Goal: Communication & Community: Answer question/provide support

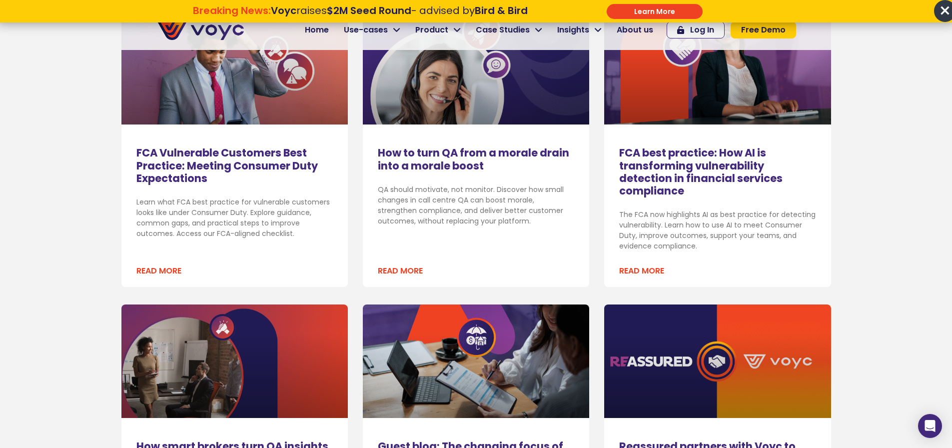
scroll to position [313, 0]
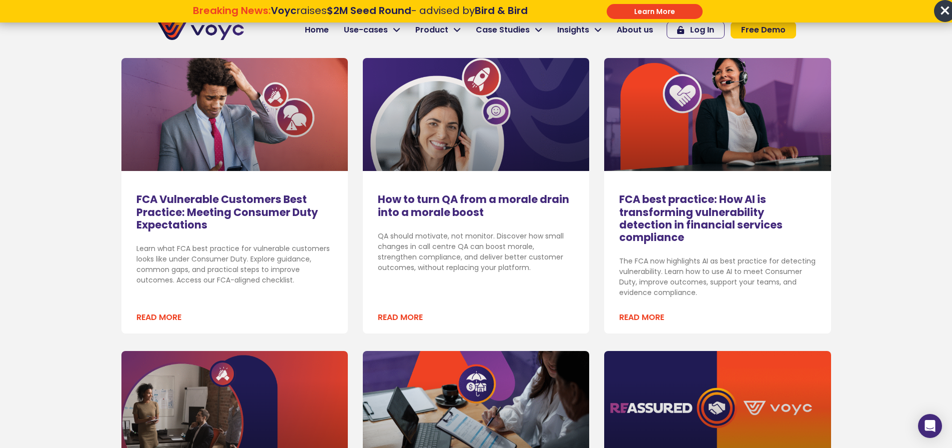
click at [201, 29] on img at bounding box center [199, 30] width 87 height 20
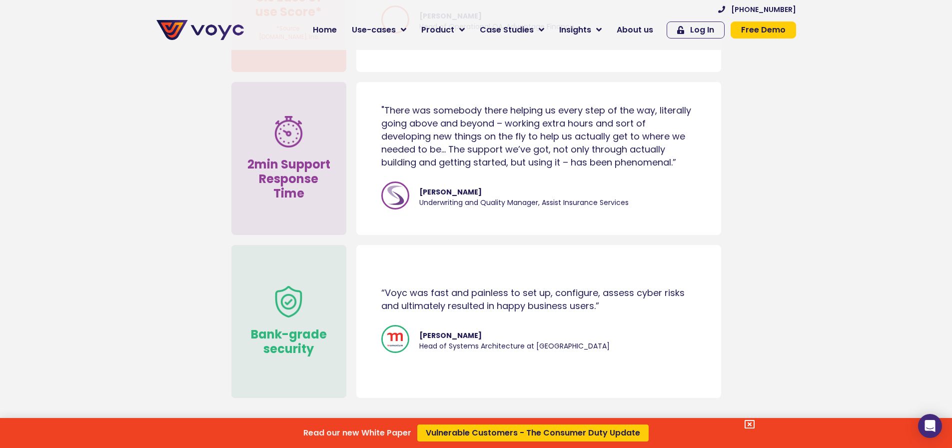
scroll to position [4995, 0]
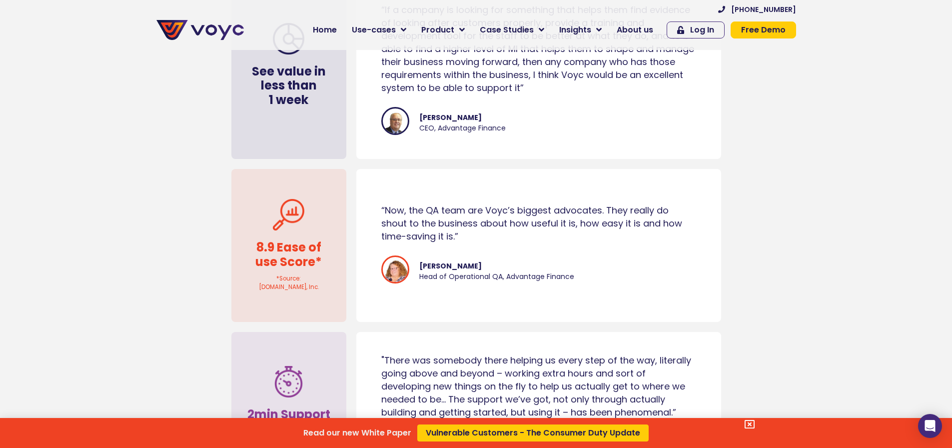
click at [636, 27] on div "Read our new White Paper Vulnerable Customers - The Consumer Duty Update" at bounding box center [476, 224] width 952 height 448
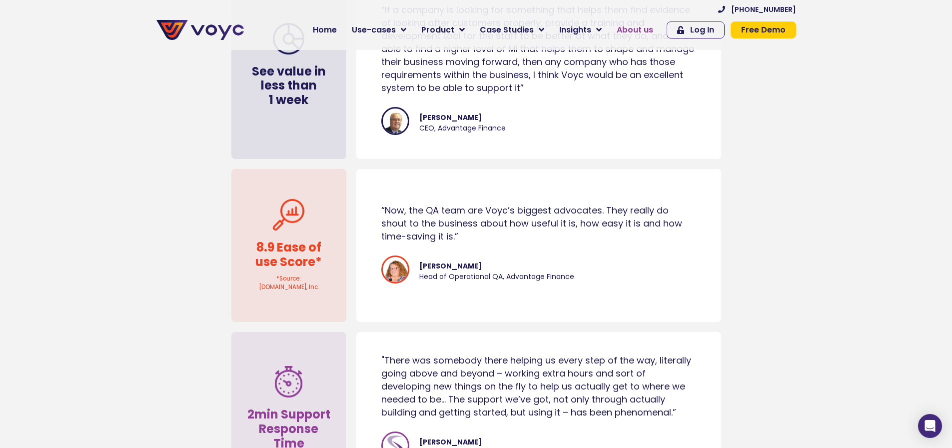
click at [635, 28] on span "About us" at bounding box center [635, 30] width 36 height 12
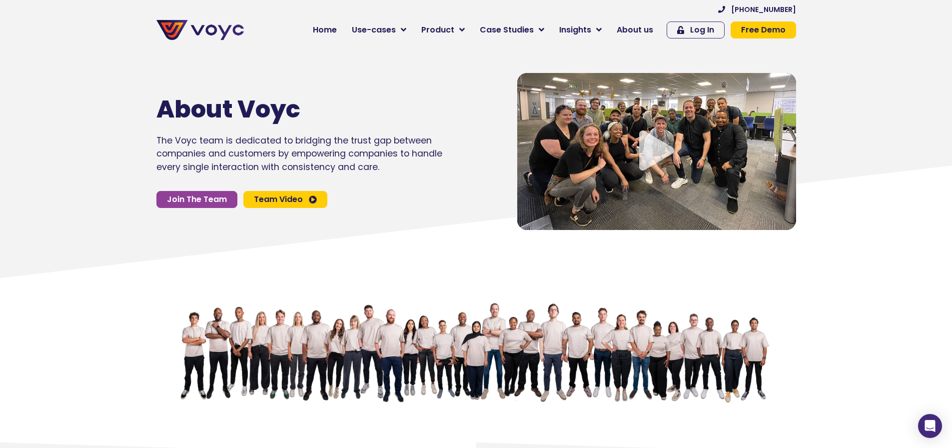
click at [279, 203] on span "Team Video" at bounding box center [278, 199] width 49 height 8
click at [652, 149] on icon "Video play button" at bounding box center [656, 150] width 35 height 40
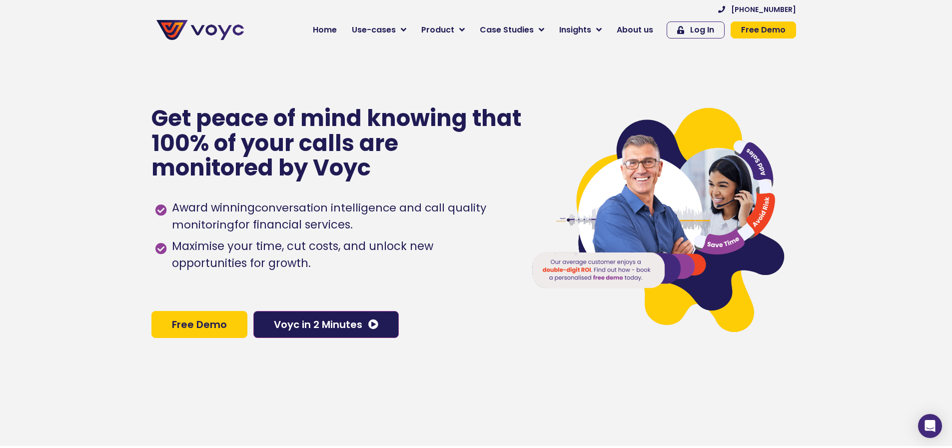
click at [208, 25] on img at bounding box center [199, 30] width 87 height 20
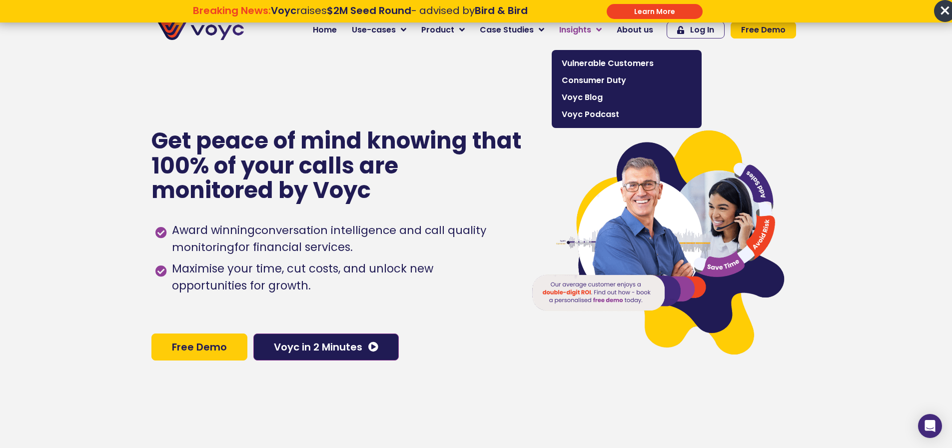
click at [600, 29] on link "Insights" at bounding box center [580, 30] width 57 height 20
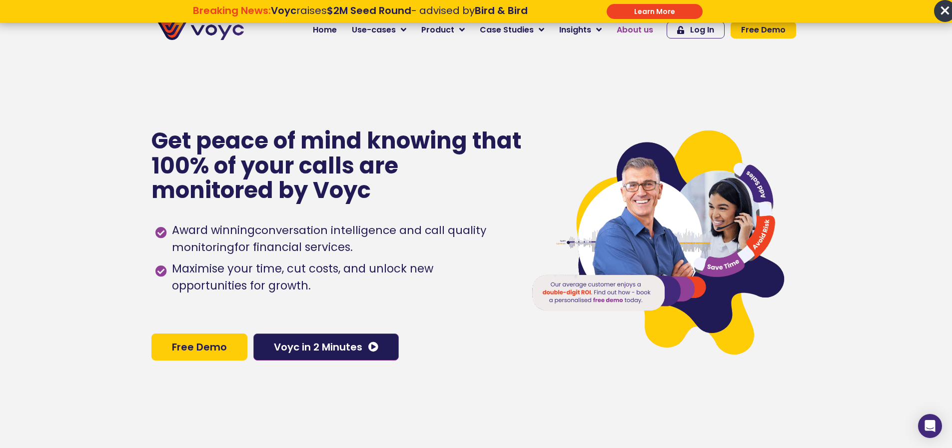
click at [635, 26] on span "About us" at bounding box center [635, 30] width 36 height 12
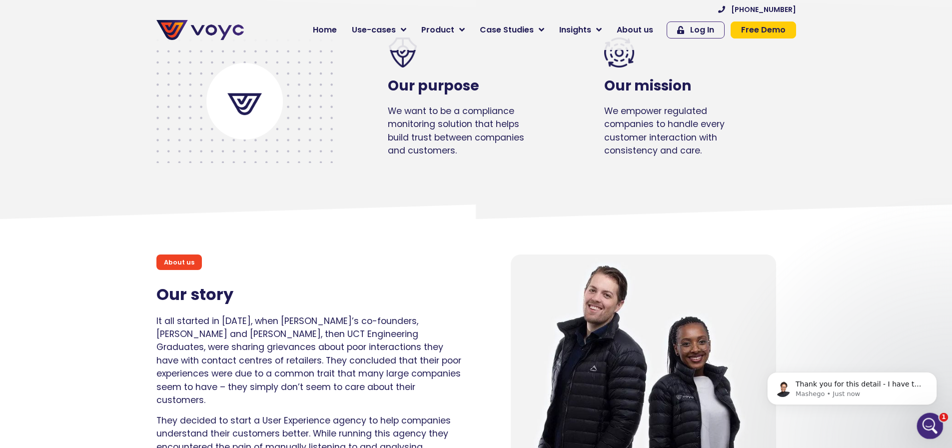
click at [930, 421] on icon "Open Intercom Messenger" at bounding box center [928, 424] width 16 height 16
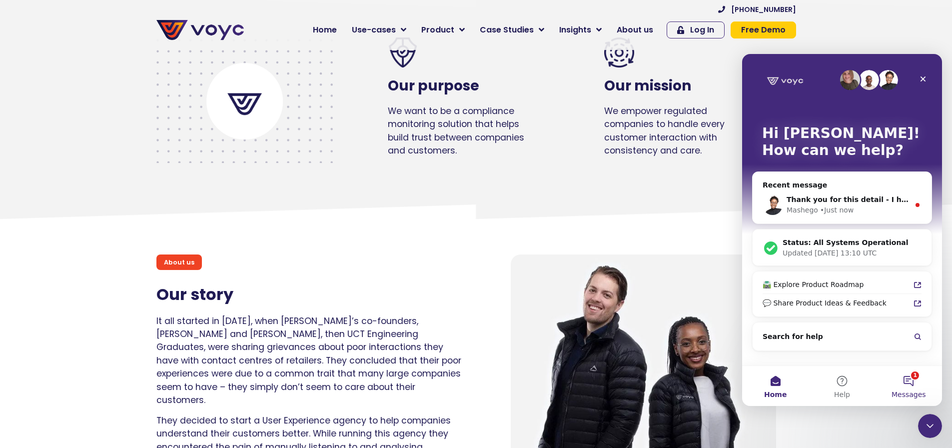
click at [909, 375] on button "1 Messages" at bounding box center [908, 386] width 66 height 40
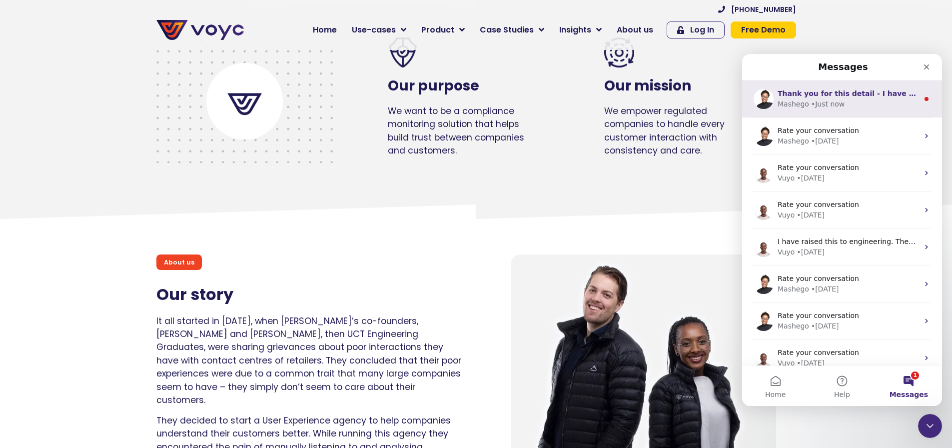
click at [838, 91] on span "Thank you for this detail - I have the same issue on my end. The team is aware." at bounding box center [934, 93] width 314 height 8
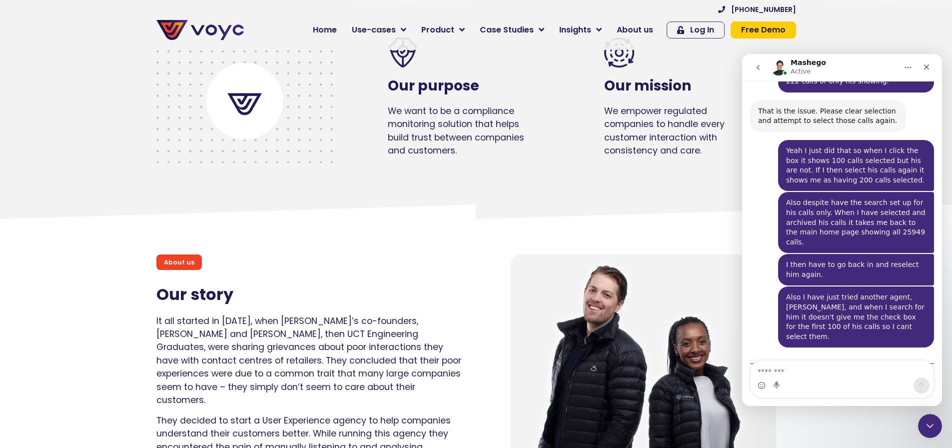
scroll to position [642, 0]
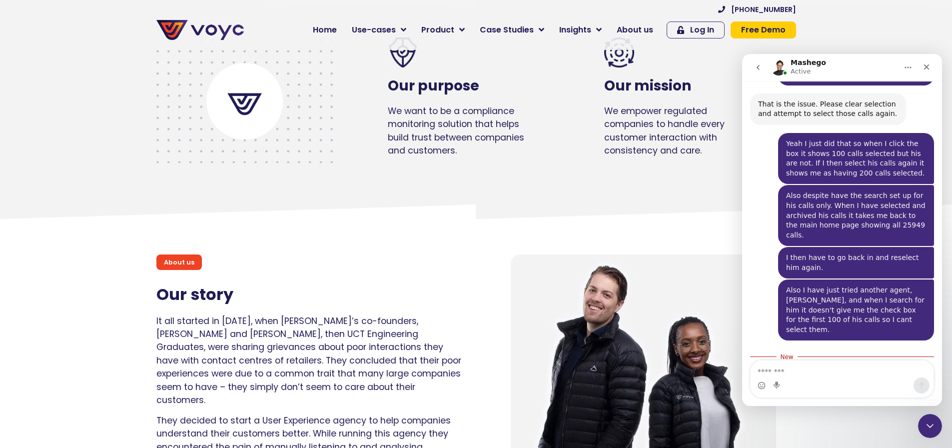
click at [808, 362] on textarea "Message…" at bounding box center [841, 368] width 183 height 17
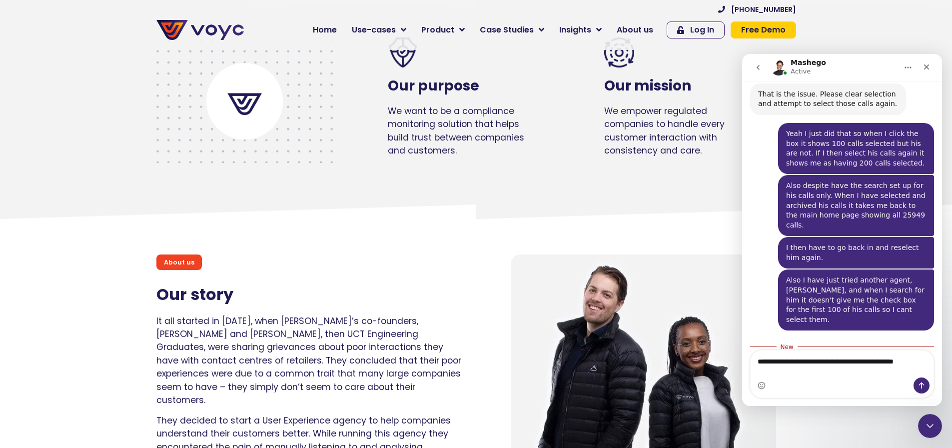
type textarea "**********"
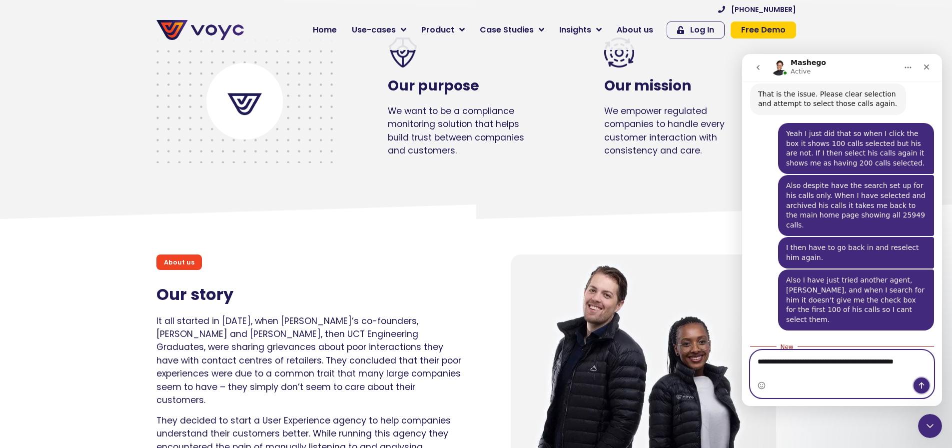
click at [927, 383] on button "Send a message…" at bounding box center [921, 385] width 16 height 16
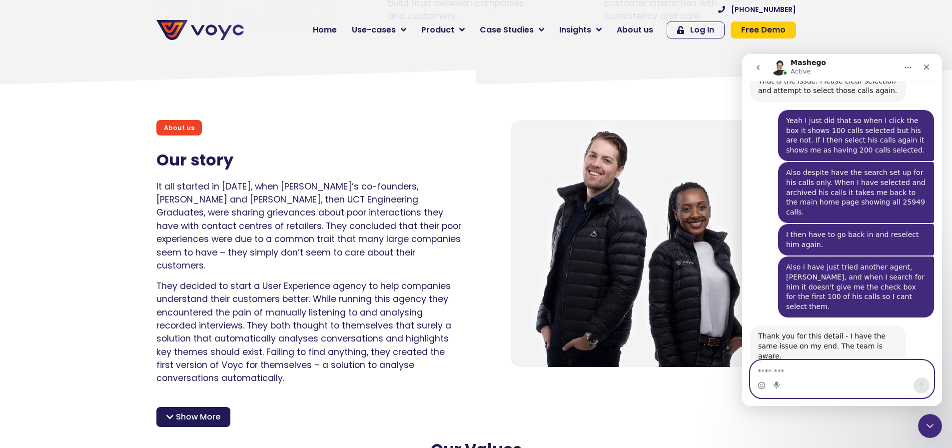
scroll to position [600, 0]
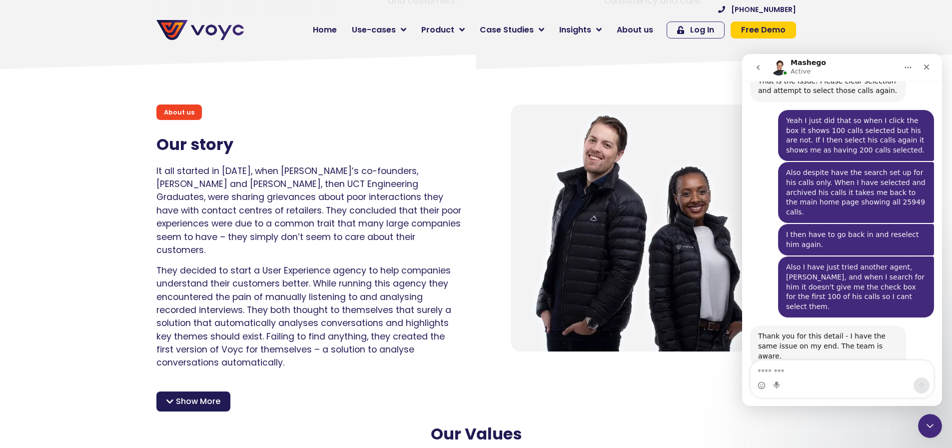
click at [205, 399] on div "Show More" at bounding box center [193, 401] width 74 height 20
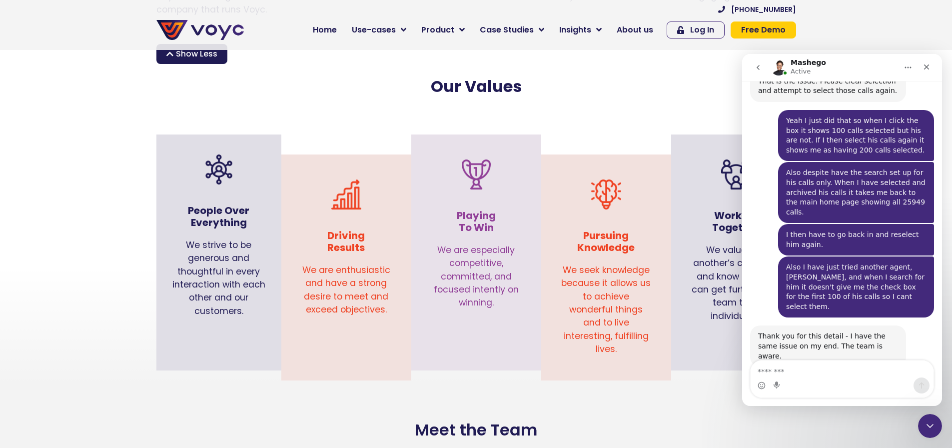
scroll to position [1149, 0]
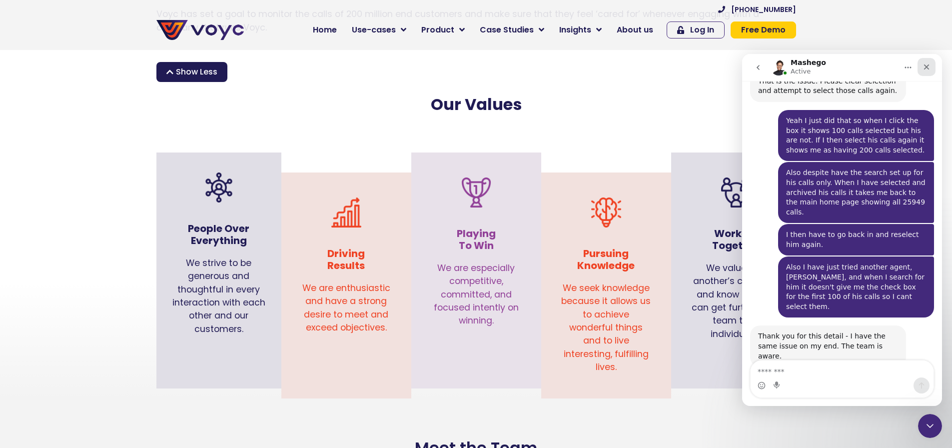
click at [929, 65] on icon "Close" at bounding box center [926, 67] width 8 height 8
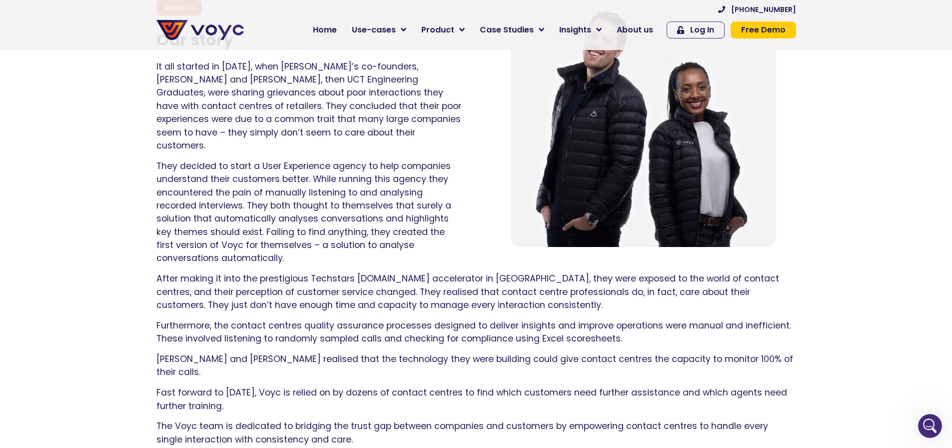
scroll to position [699, 0]
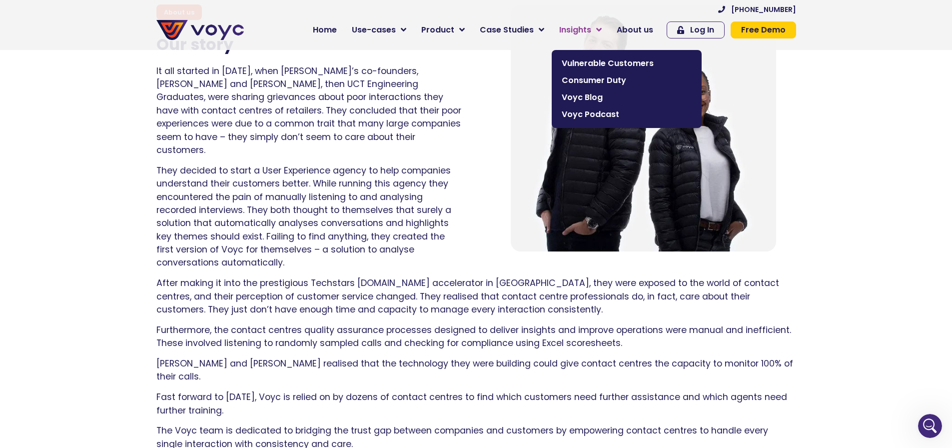
click at [584, 31] on span "Insights" at bounding box center [575, 30] width 32 height 12
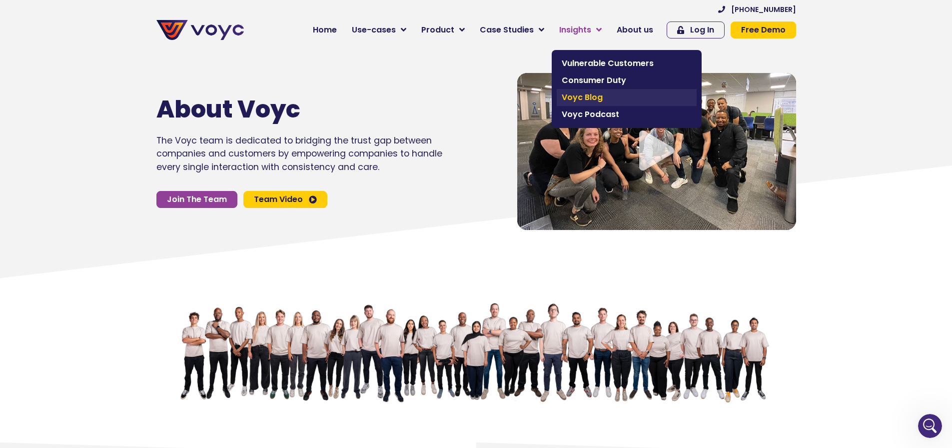
click at [589, 93] on span "Voyc Blog" at bounding box center [627, 97] width 130 height 12
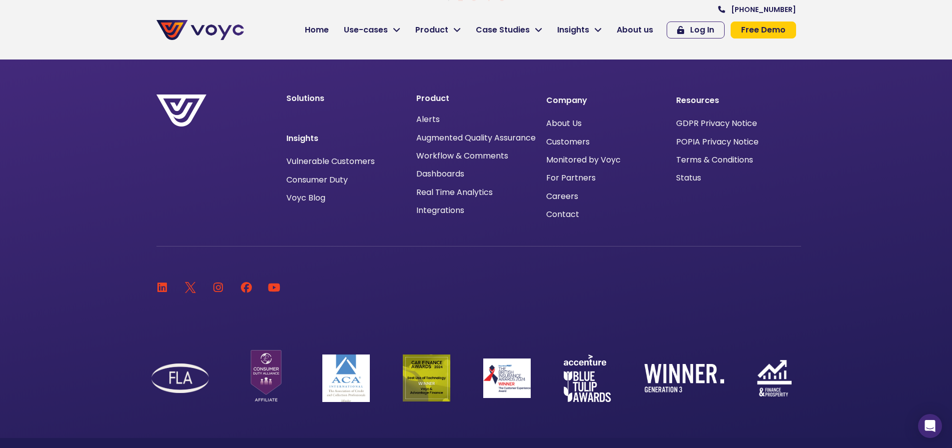
scroll to position [1490, 0]
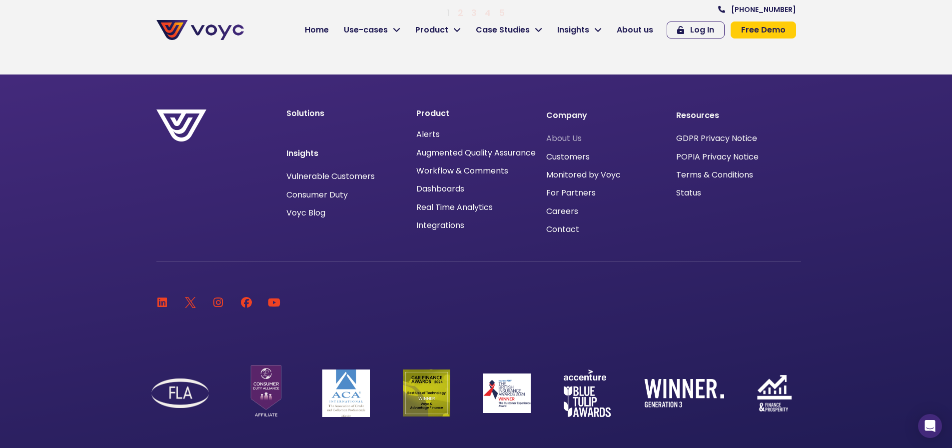
click at [575, 138] on span "About Us" at bounding box center [563, 138] width 35 height 0
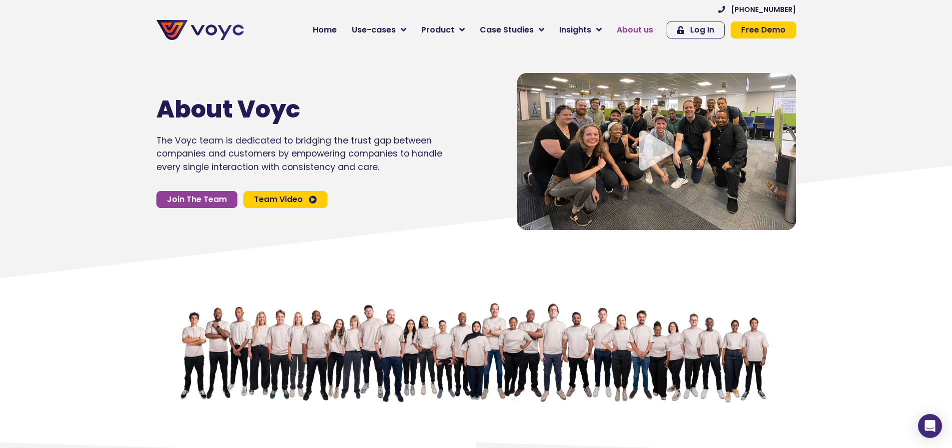
click at [634, 30] on span "About us" at bounding box center [635, 30] width 36 height 12
click at [626, 28] on span "About us" at bounding box center [635, 30] width 36 height 12
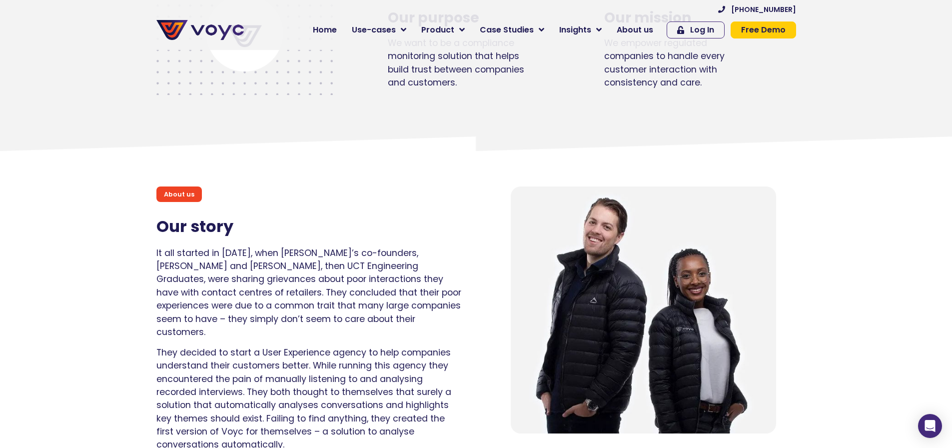
scroll to position [550, 0]
